Goal: Navigation & Orientation: Find specific page/section

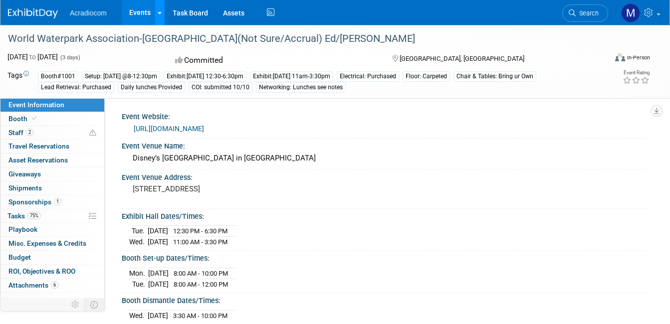
click at [161, 7] on link at bounding box center [159, 12] width 10 height 25
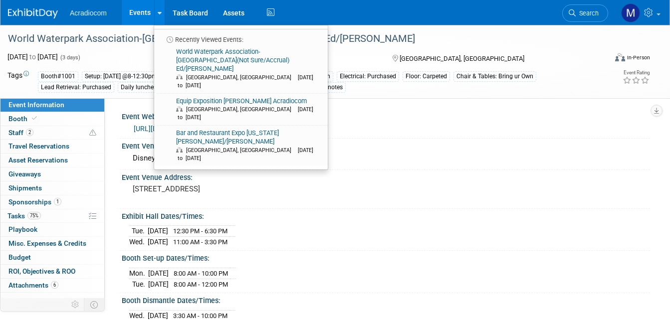
click at [372, 149] on div "Event Venue Name:" at bounding box center [386, 145] width 528 height 12
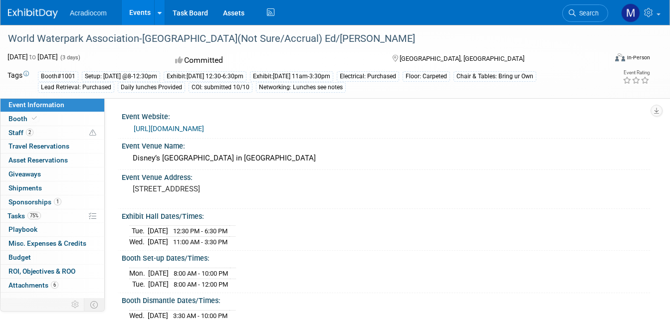
click at [198, 126] on link "https://www.wwashow.org/exhibitor-info/" at bounding box center [169, 129] width 70 height 8
click at [182, 127] on link "https://www.wwashow.org/exhibitor-info/" at bounding box center [169, 129] width 70 height 8
click at [156, 11] on link at bounding box center [159, 12] width 10 height 25
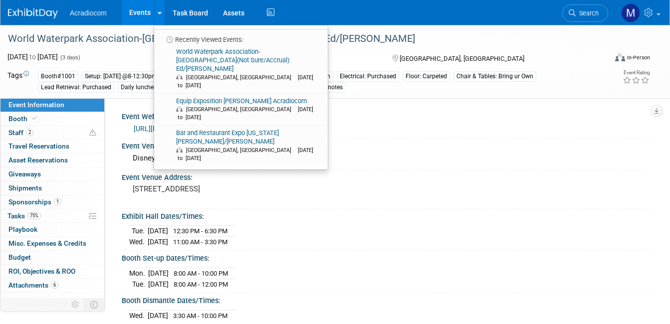
click at [145, 13] on link "Events" at bounding box center [140, 12] width 36 height 25
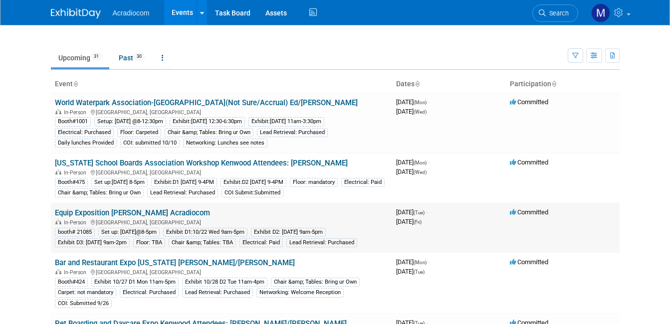
click at [122, 211] on link "Equip Exposition [PERSON_NAME] Acradiocom" at bounding box center [132, 212] width 155 height 9
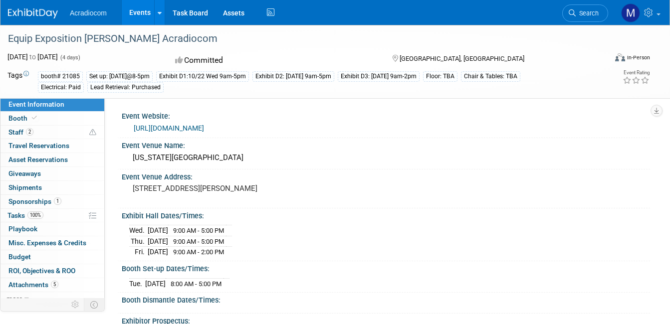
click at [176, 129] on link "https://www.equipexposition.com/" at bounding box center [169, 128] width 70 height 8
